Goal: Check status: Check status

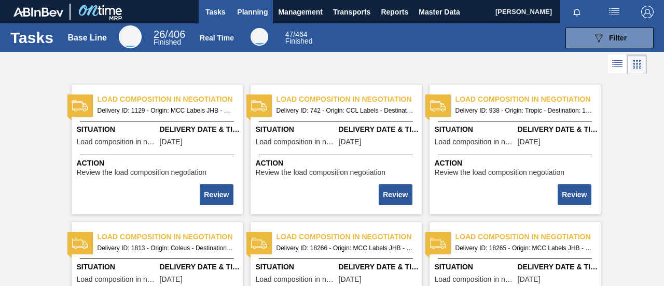
click at [252, 16] on span "Planning" at bounding box center [252, 12] width 31 height 12
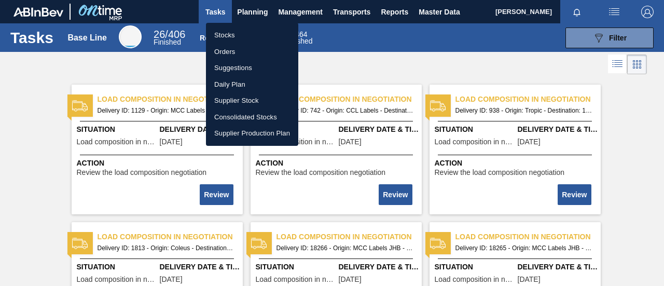
click at [241, 51] on li "Orders" at bounding box center [252, 52] width 92 height 17
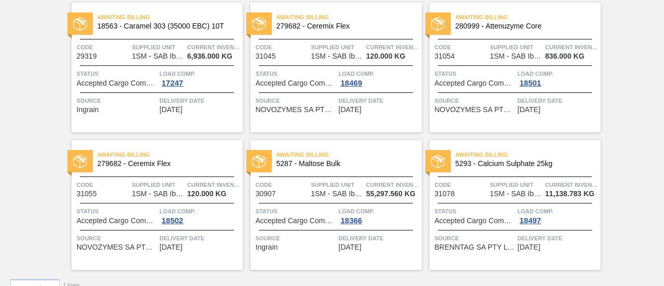
scroll to position [104, 0]
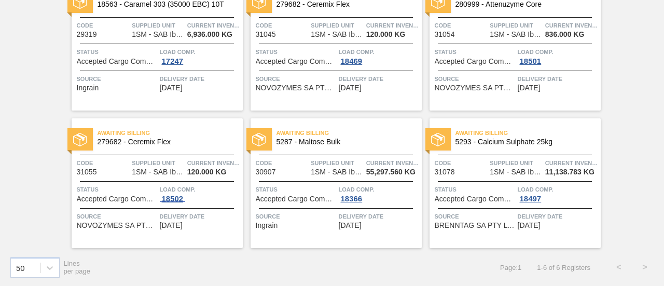
click at [170, 201] on span "18502" at bounding box center [173, 199] width 26 height 8
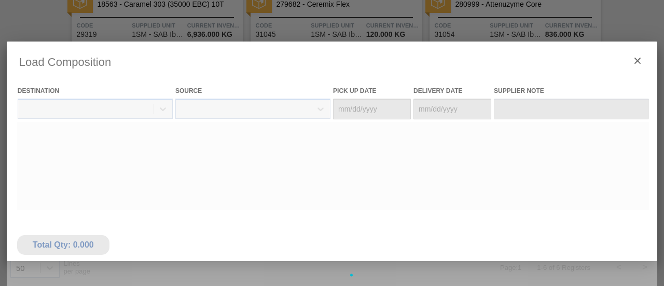
type Date "[DATE]"
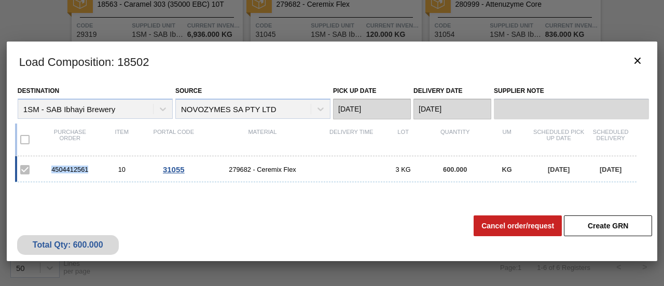
drag, startPoint x: 91, startPoint y: 169, endPoint x: 50, endPoint y: 172, distance: 41.1
click at [50, 172] on div "4504412561" at bounding box center [70, 170] width 52 height 8
copy div "4504412561"
click at [640, 59] on icon "botão de ícone" at bounding box center [638, 60] width 12 height 12
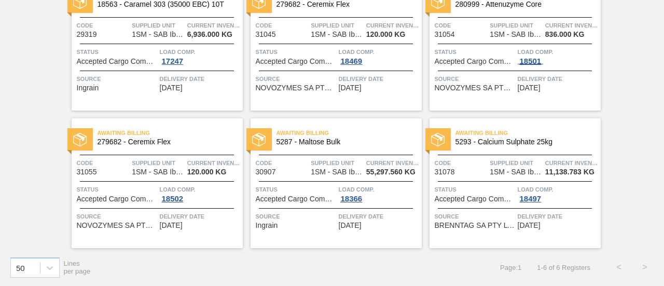
click at [539, 60] on div "18501" at bounding box center [531, 61] width 26 height 8
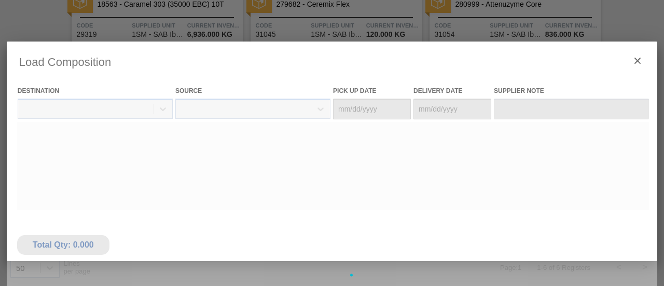
type Date "[DATE]"
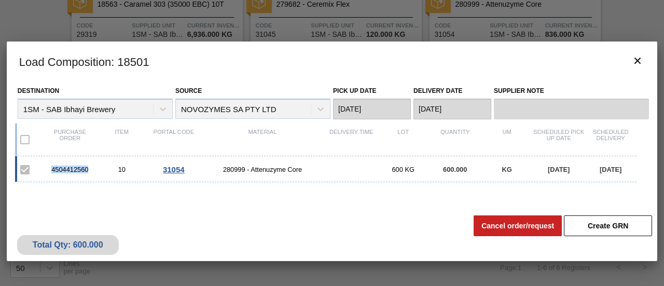
drag, startPoint x: 87, startPoint y: 171, endPoint x: 43, endPoint y: 174, distance: 44.3
click at [43, 174] on div "4504412560 10 31054 280999 - Attenuzyme Core 600 KG 600.000 KG [DATE] [DATE]" at bounding box center [326, 169] width 622 height 26
copy div "4504412560"
